Goal: Transaction & Acquisition: Subscribe to service/newsletter

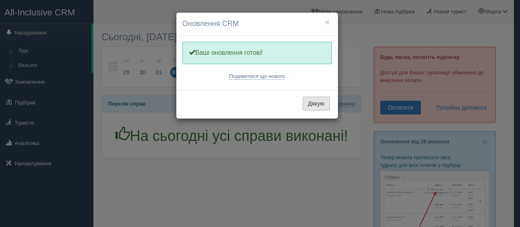
click at [321, 101] on button "Дякую" at bounding box center [316, 104] width 27 height 14
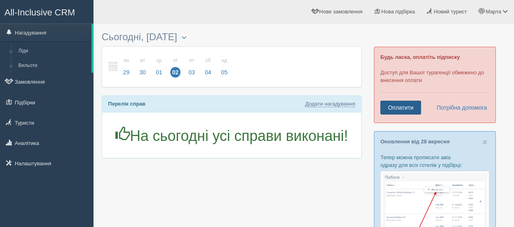
click at [408, 104] on link "Оплатити" at bounding box center [400, 108] width 41 height 14
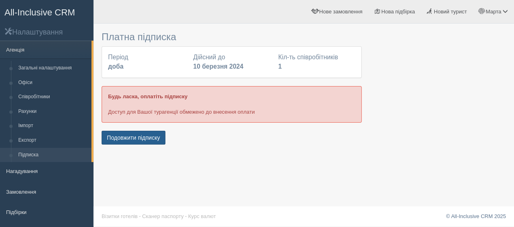
click at [128, 135] on button "Подовжити підписку" at bounding box center [134, 138] width 64 height 14
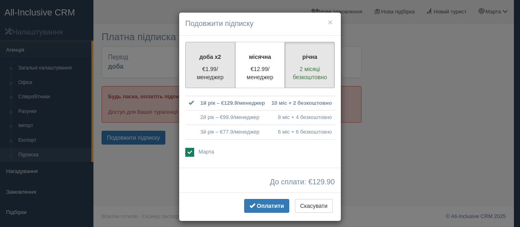
click at [212, 74] on p "€1.99/менеджер" at bounding box center [210, 73] width 39 height 16
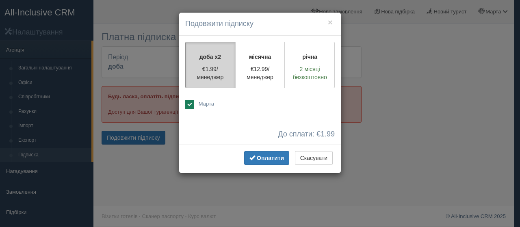
radio input "true"
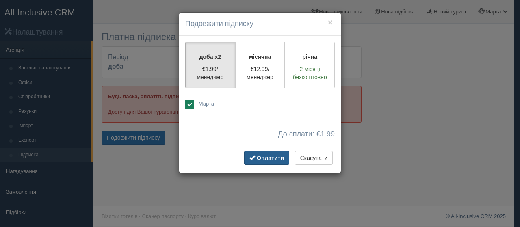
click at [274, 153] on button "Оплатити" at bounding box center [266, 158] width 45 height 14
